Goal: Information Seeking & Learning: Find contact information

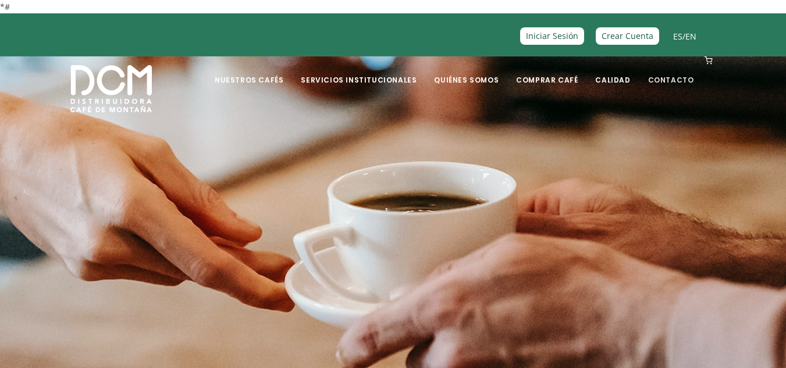
click at [662, 76] on link "Contacto" at bounding box center [671, 71] width 60 height 27
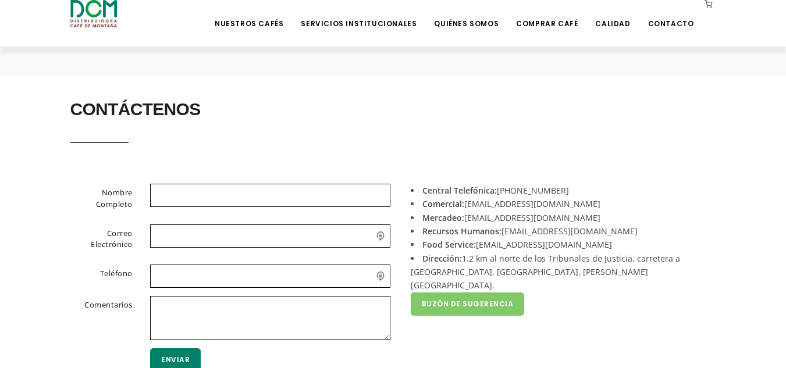
scroll to position [212, 0]
drag, startPoint x: 545, startPoint y: 203, endPoint x: 467, endPoint y: 204, distance: 78.0
click at [467, 204] on li "Comercial: acomercial@dcm.cr" at bounding box center [559, 203] width 297 height 13
copy li "acomercial@dcm.cr"
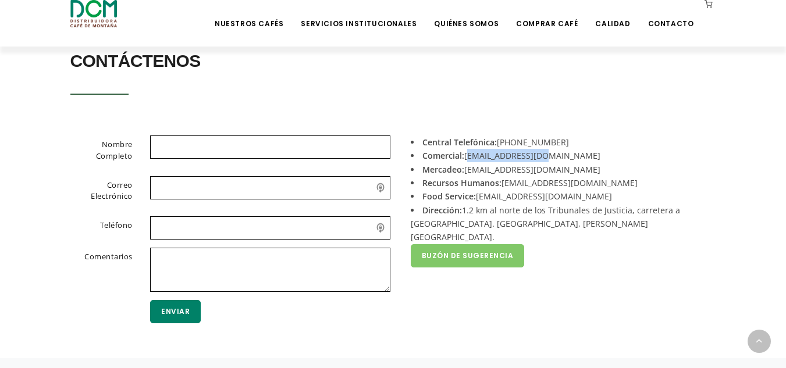
scroll to position [266, 0]
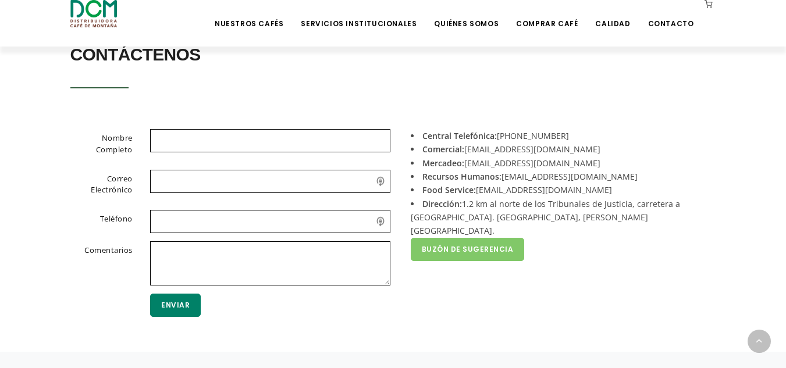
drag, startPoint x: 545, startPoint y: 163, endPoint x: 537, endPoint y: 164, distance: 8.8
click at [537, 164] on li "Mercadeo: mercadeo@dcm.cr" at bounding box center [559, 163] width 297 height 13
click at [604, 174] on li "Recursos Humanos: reclutamiento@dcm.cr" at bounding box center [559, 176] width 297 height 13
drag, startPoint x: 557, startPoint y: 190, endPoint x: 477, endPoint y: 190, distance: 80.3
click at [477, 190] on li "Food Service: foodservice@dcm.cr" at bounding box center [559, 189] width 297 height 13
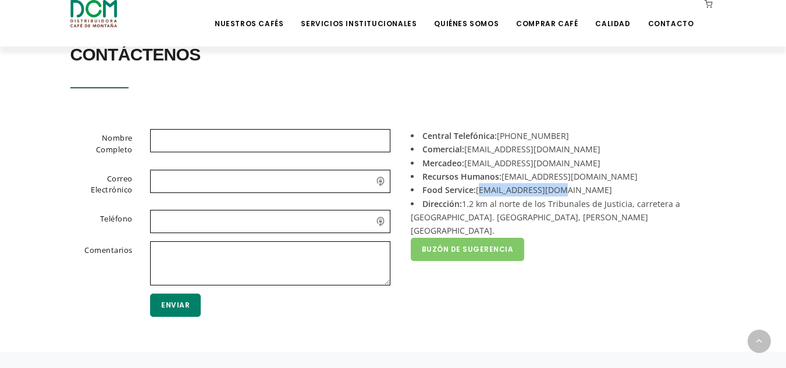
copy li "foodservice@dcm.cr"
click at [548, 162] on li "Mercadeo: mercadeo@dcm.cr" at bounding box center [559, 163] width 297 height 13
drag, startPoint x: 548, startPoint y: 162, endPoint x: 469, endPoint y: 164, distance: 79.2
click at [469, 164] on li "Mercadeo: mercadeo@dcm.cr" at bounding box center [559, 163] width 297 height 13
copy li "mercadeo@dcm.cr"
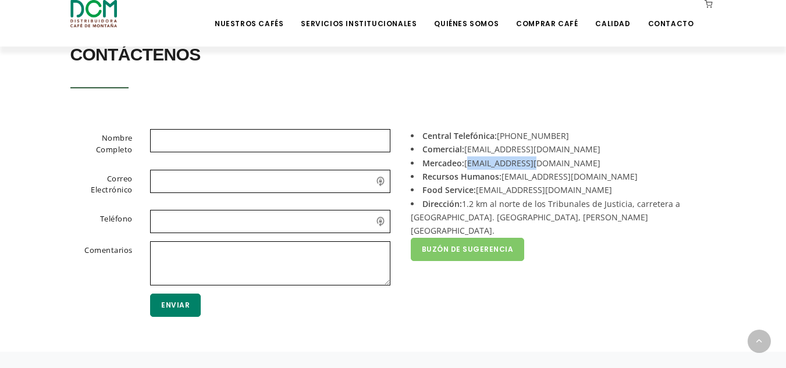
scroll to position [385, 0]
